Goal: Information Seeking & Learning: Learn about a topic

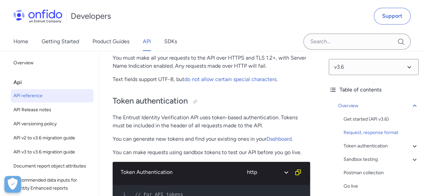
scroll to position [234, 0]
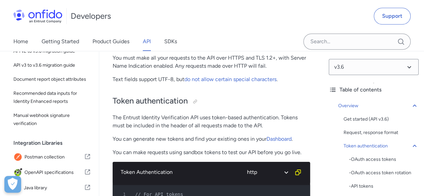
scroll to position [1275, 0]
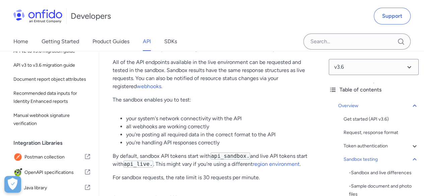
click at [250, 30] on div "Developers Support" at bounding box center [212, 16] width 424 height 32
click at [293, 104] on p "The sandbox enables you to test:" at bounding box center [211, 100] width 197 height 8
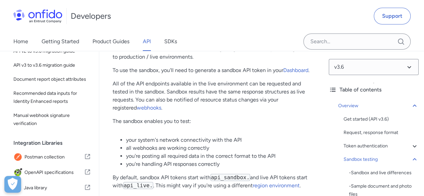
scroll to position [1241, 0]
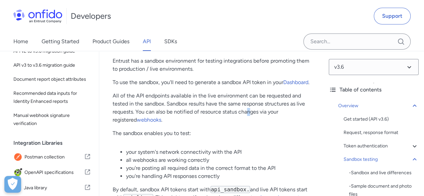
drag, startPoint x: 247, startPoint y: 122, endPoint x: 259, endPoint y: 136, distance: 18.6
click at [250, 124] on p "All of the API endpoints available in the live environment can be requested and…" at bounding box center [211, 108] width 197 height 32
click at [166, 106] on p "All of the API endpoints available in the live environment can be requested and…" at bounding box center [211, 108] width 197 height 32
click at [137, 123] on link "webhooks" at bounding box center [149, 120] width 24 height 6
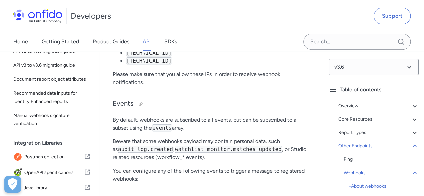
scroll to position [68780, 0]
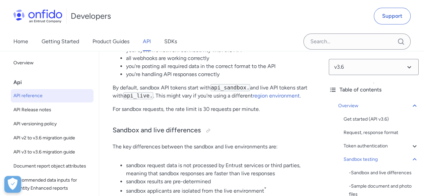
scroll to position [1346, 0]
